Goal: Information Seeking & Learning: Find specific fact

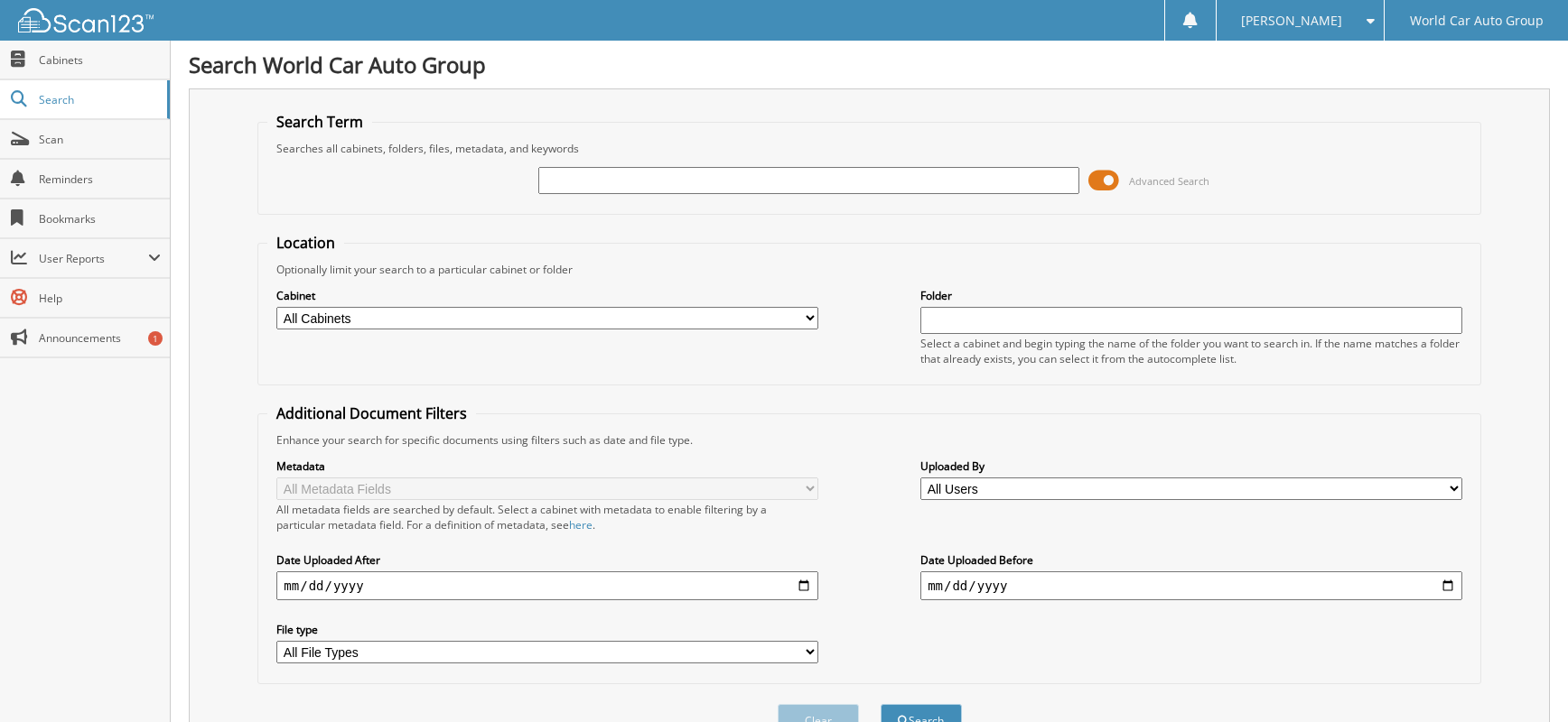
drag, startPoint x: 745, startPoint y: 186, endPoint x: 787, endPoint y: 170, distance: 44.9
click at [752, 180] on input "text" at bounding box center [809, 180] width 542 height 27
type input "[PERSON_NAME]"
click at [880, 704] on button "Search" at bounding box center [920, 721] width 81 height 33
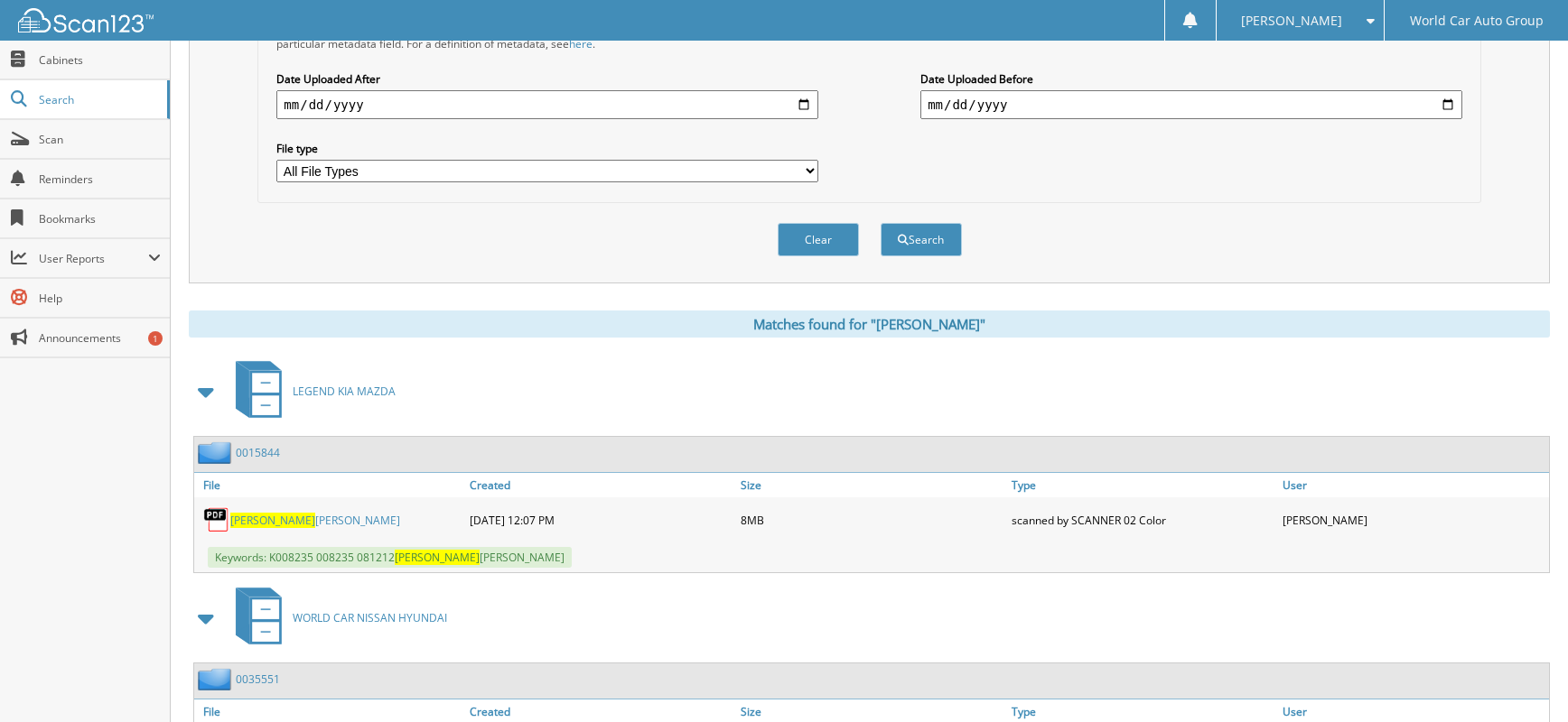
scroll to position [614, 0]
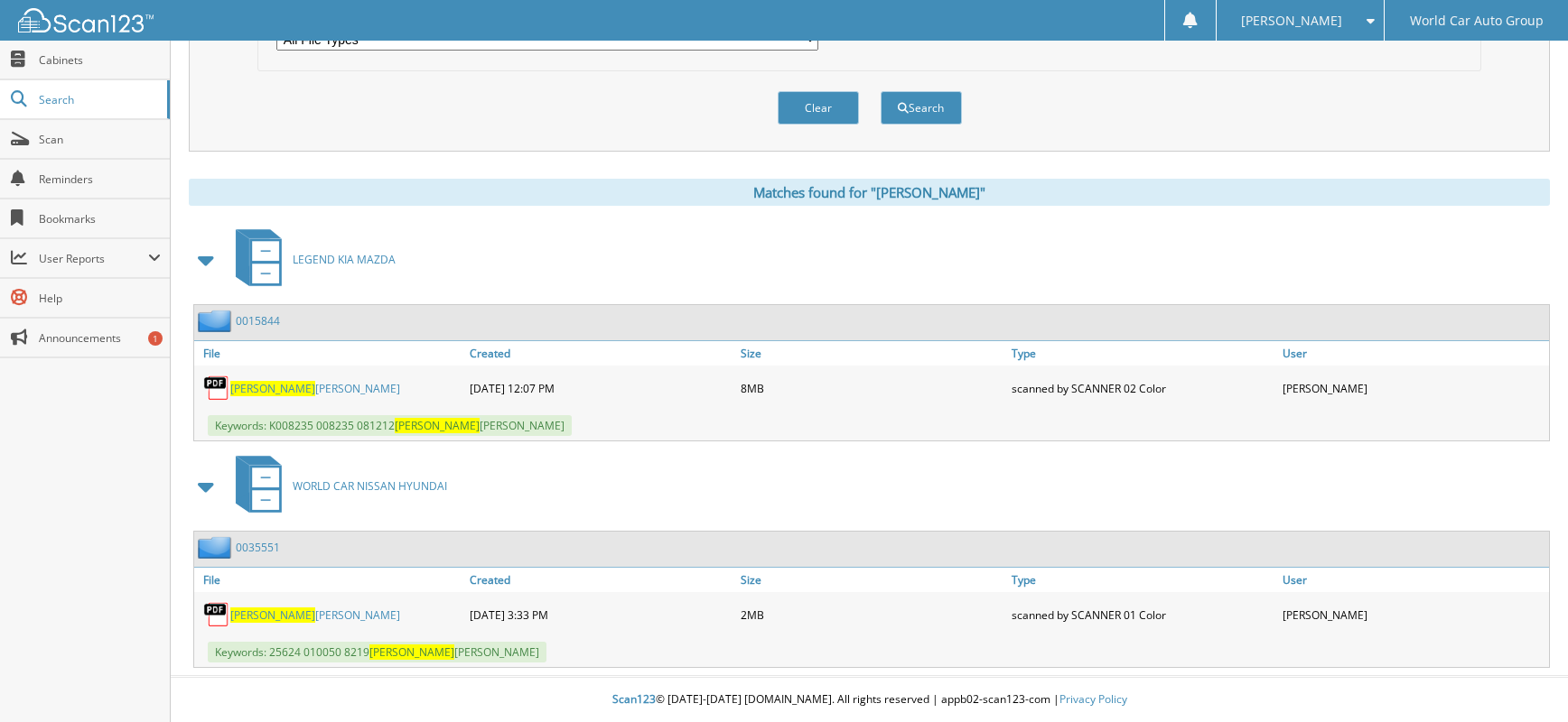
click at [303, 388] on link "[PERSON_NAME]" at bounding box center [315, 388] width 170 height 16
